Goal: Task Accomplishment & Management: Complete application form

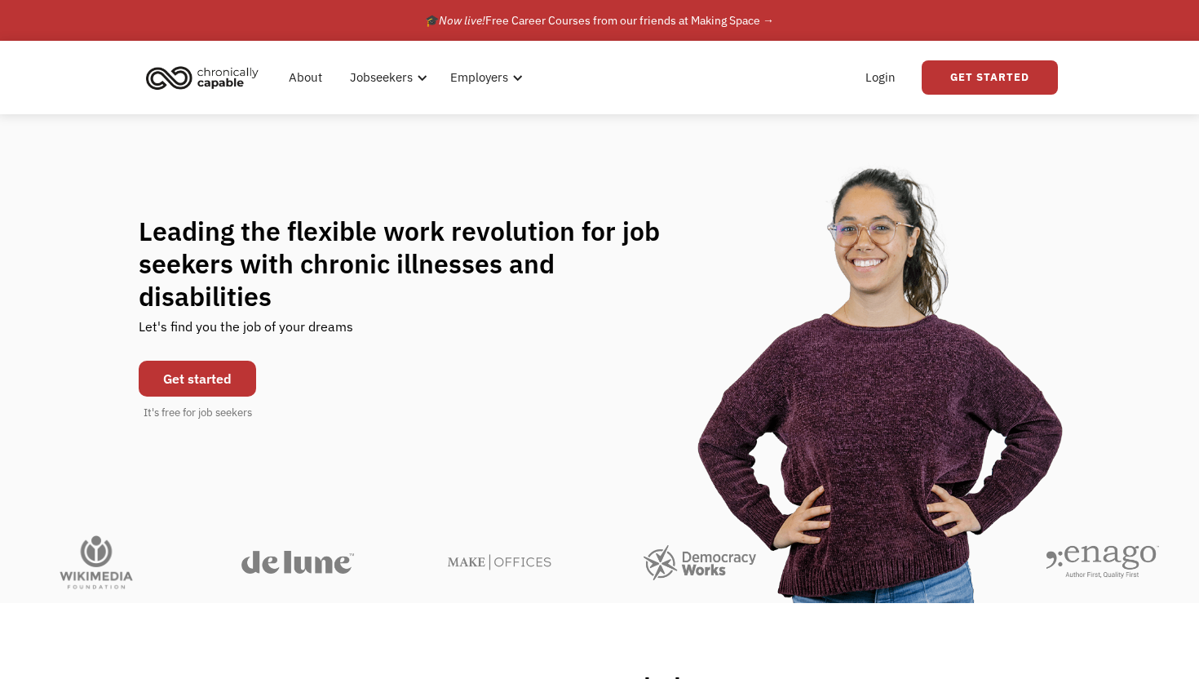
click at [209, 361] on link "Get started" at bounding box center [197, 379] width 117 height 36
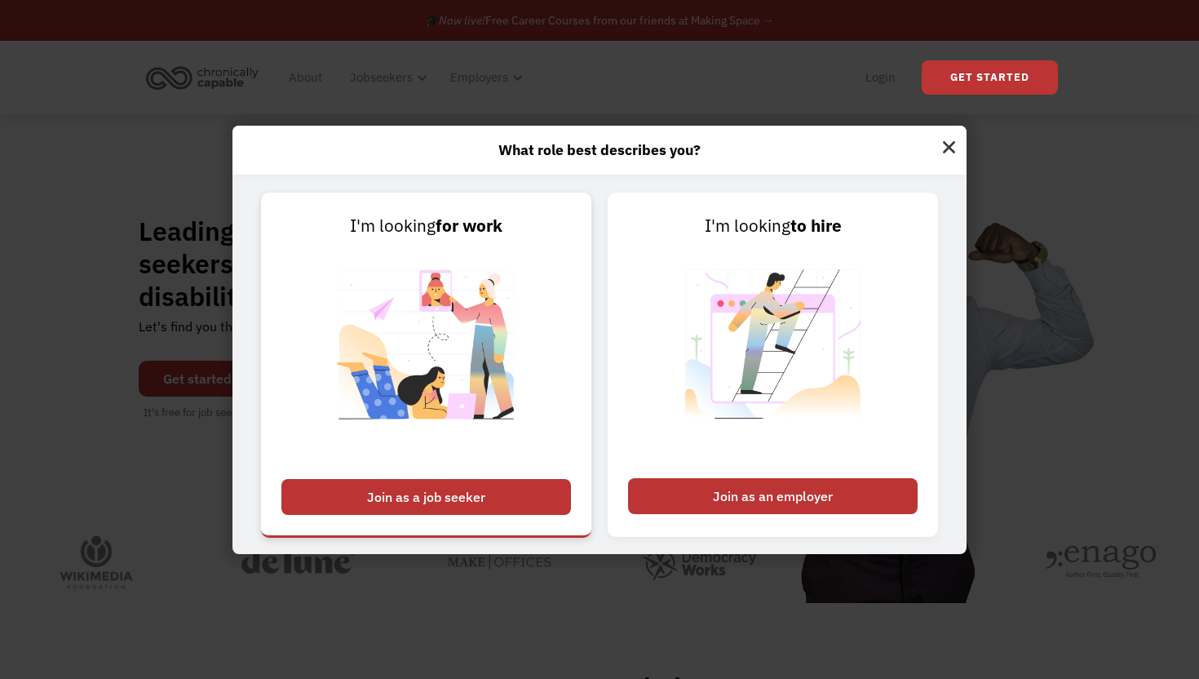
click at [385, 488] on div "Join as a job seeker" at bounding box center [426, 497] width 290 height 36
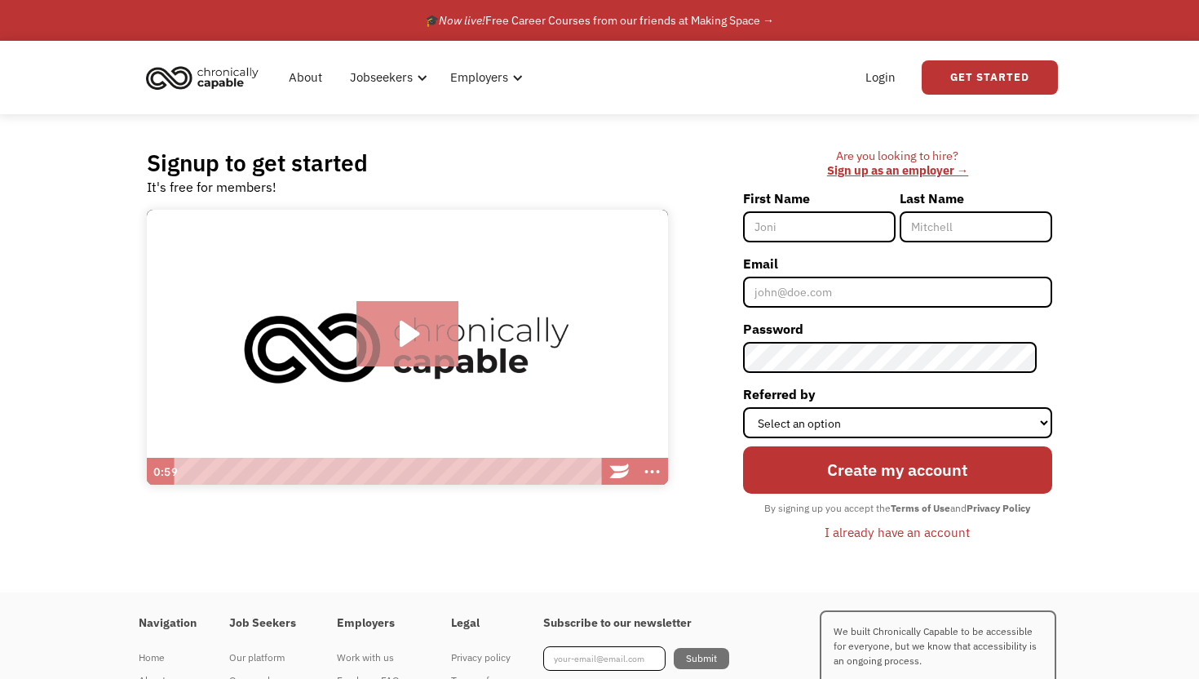
click at [406, 323] on icon "Play Video: Introducing Chronically Capable" at bounding box center [407, 333] width 102 height 65
